Goal: Find specific page/section: Find specific page/section

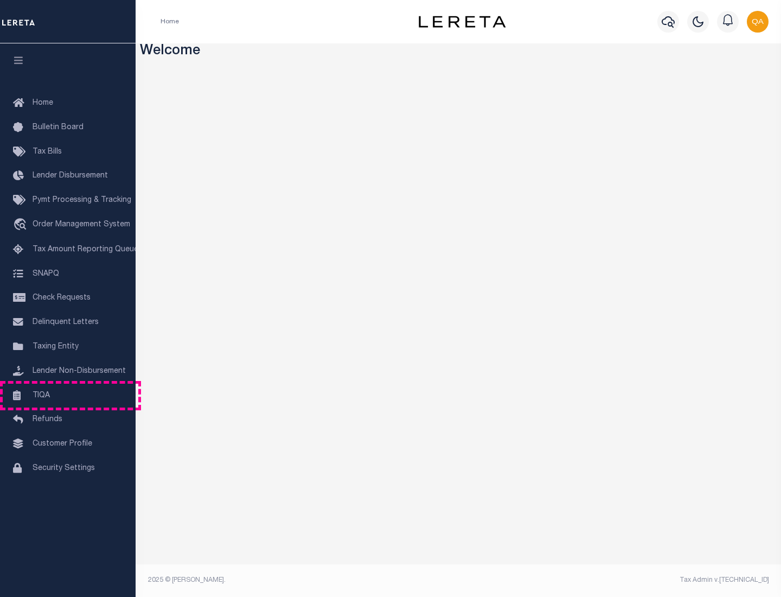
click at [68, 395] on link "TIQA" at bounding box center [68, 395] width 136 height 24
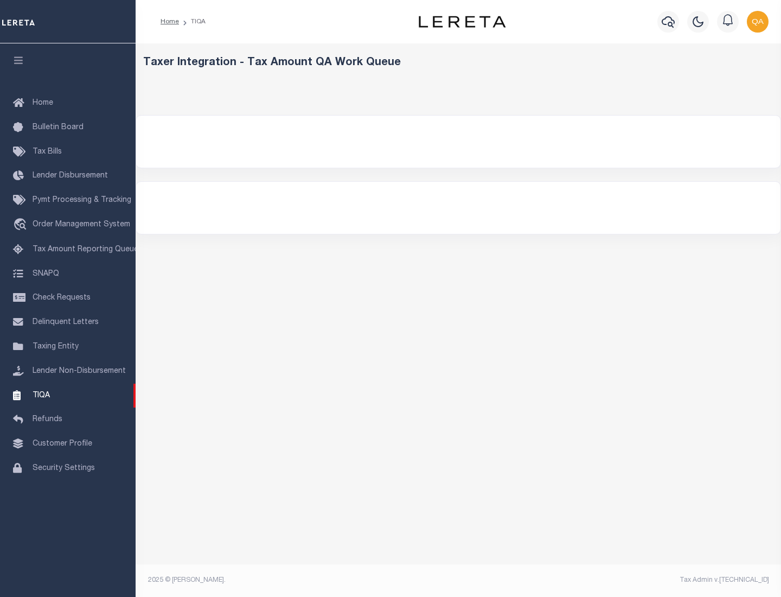
select select "200"
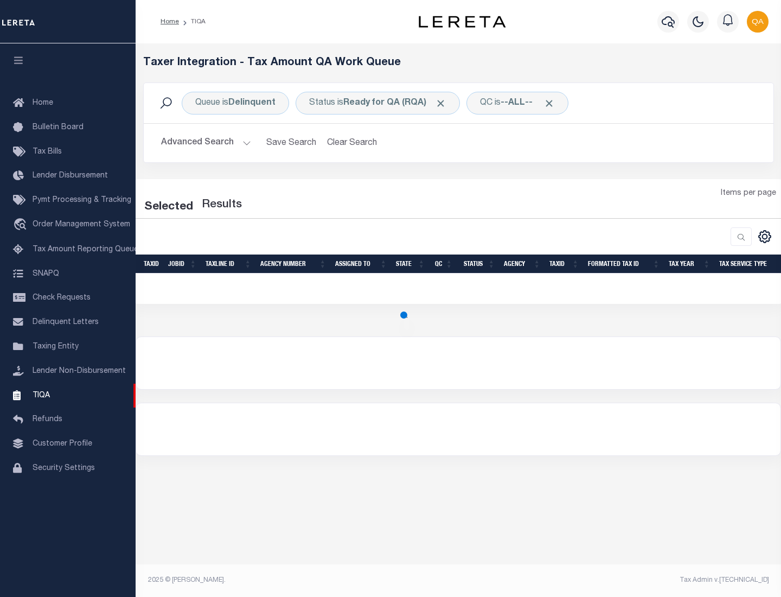
select select "200"
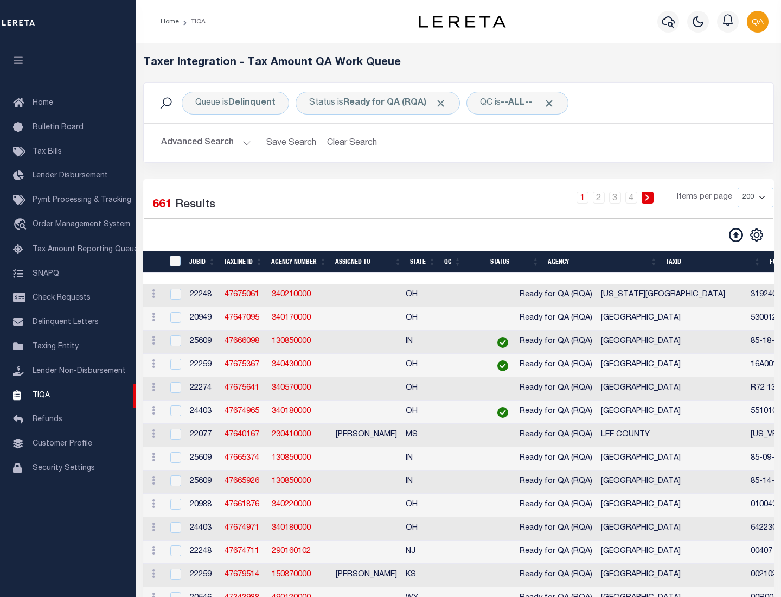
click at [444, 103] on span "Click to Remove" at bounding box center [440, 103] width 11 height 11
